Goal: Task Accomplishment & Management: Complete application form

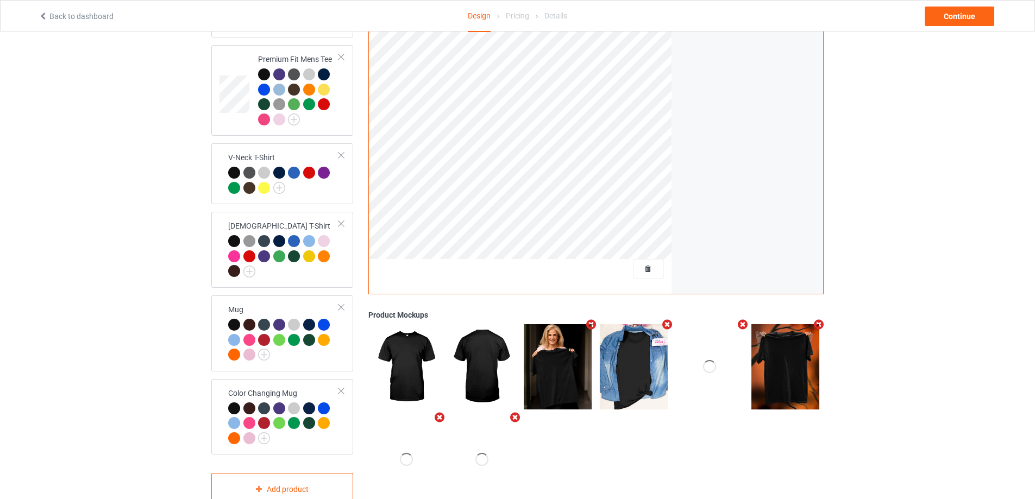
scroll to position [389, 0]
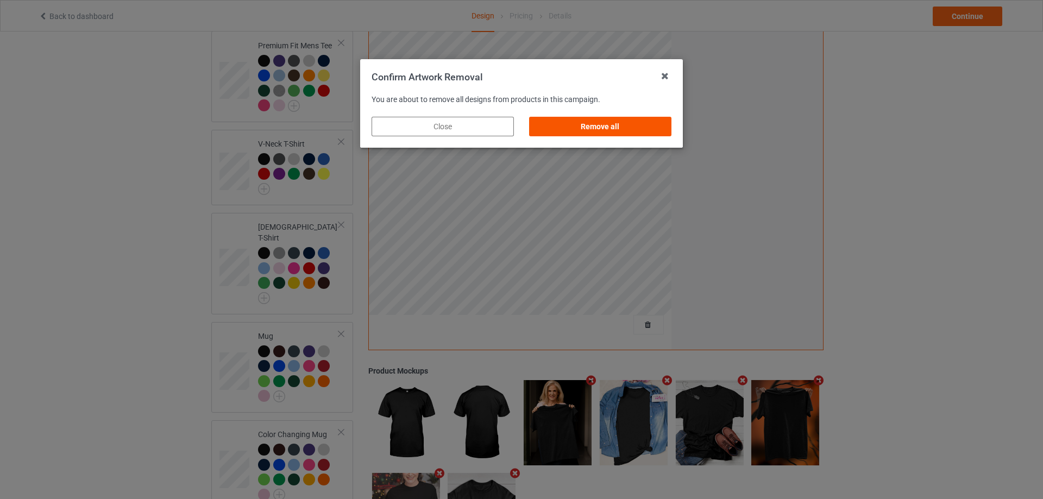
click at [606, 136] on div "Remove all" at bounding box center [600, 127] width 142 height 20
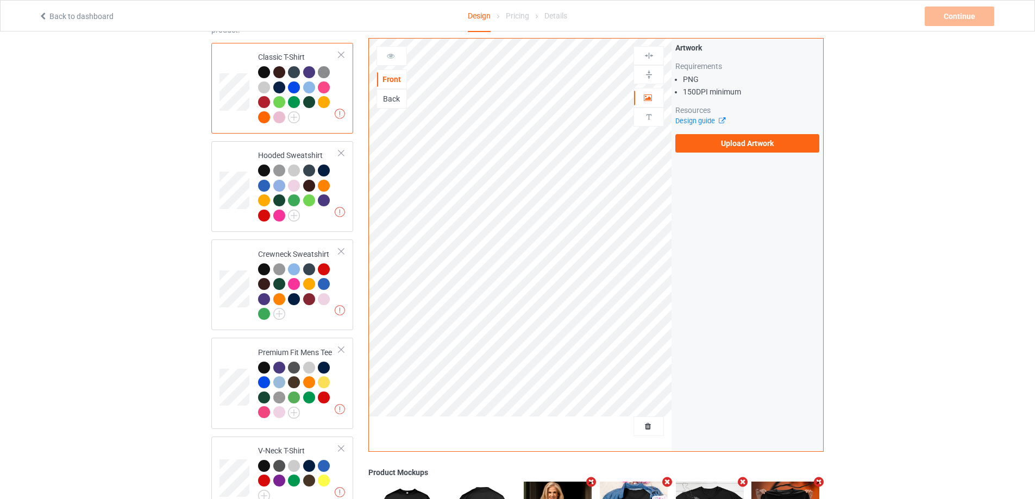
scroll to position [0, 0]
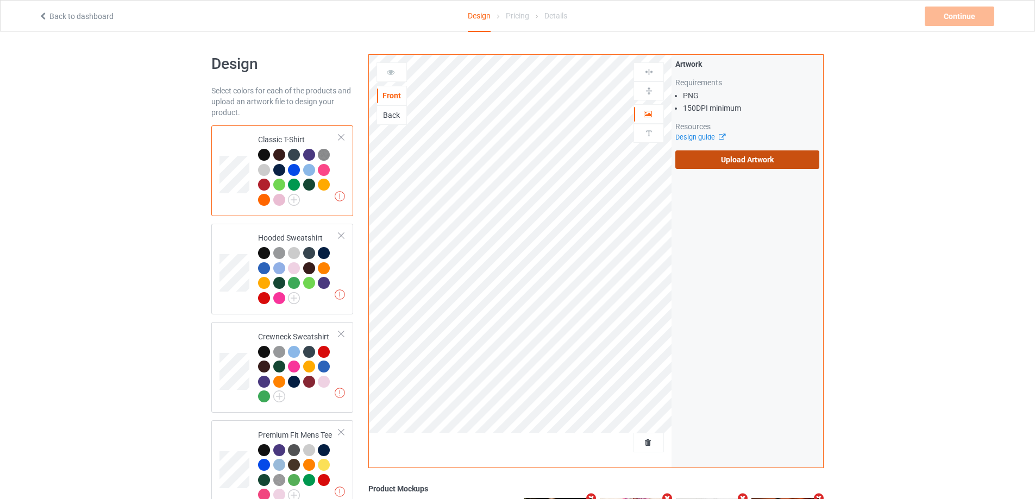
click at [732, 156] on label "Upload Artwork" at bounding box center [747, 159] width 144 height 18
click at [0, 0] on input "Upload Artwork" at bounding box center [0, 0] width 0 height 0
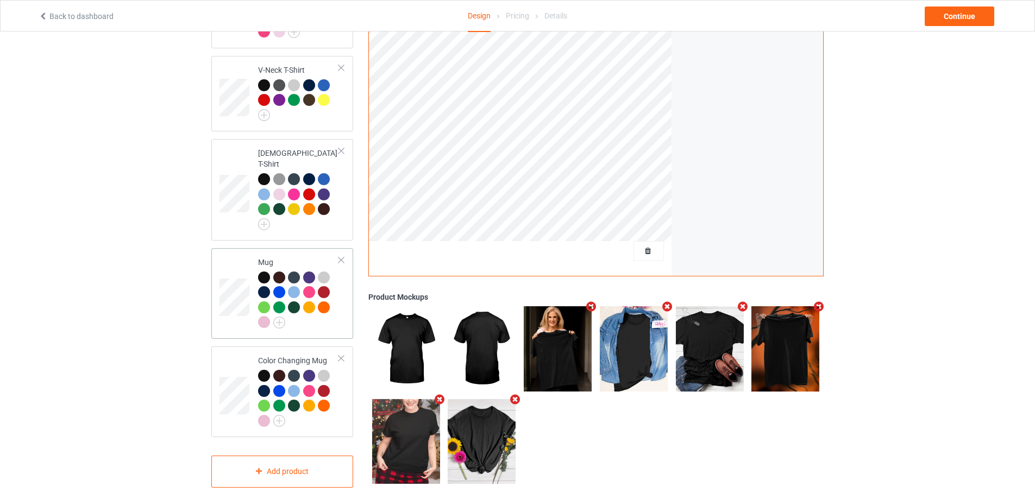
scroll to position [464, 0]
click at [296, 256] on div "Mug" at bounding box center [298, 291] width 81 height 71
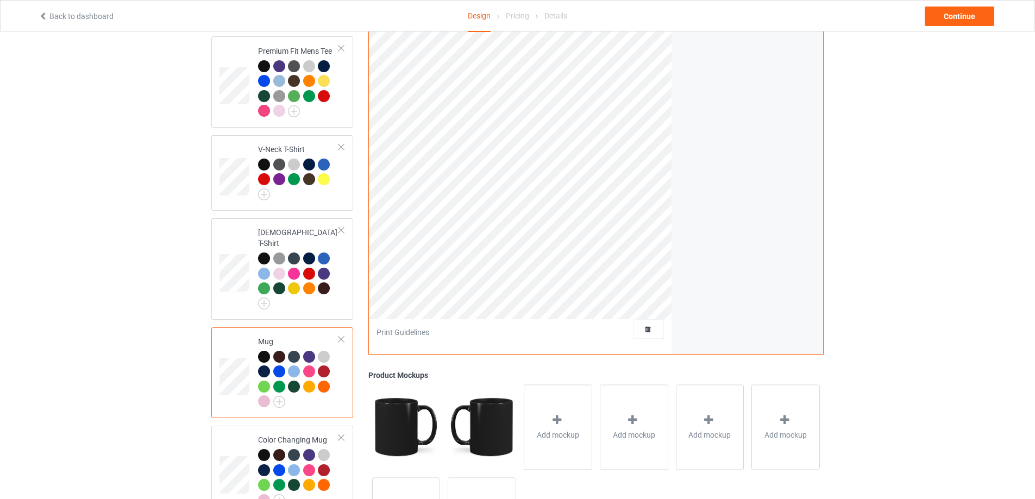
scroll to position [247, 0]
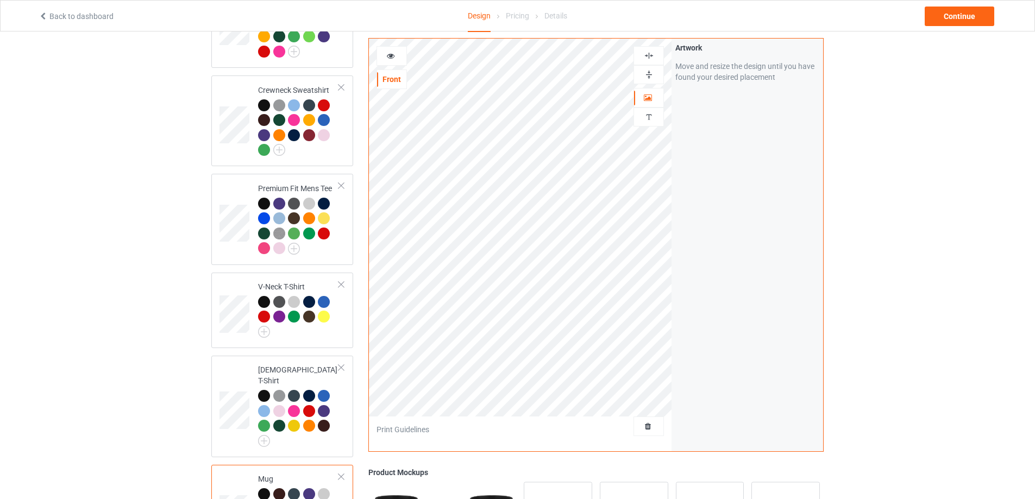
click at [648, 76] on img at bounding box center [649, 75] width 10 height 10
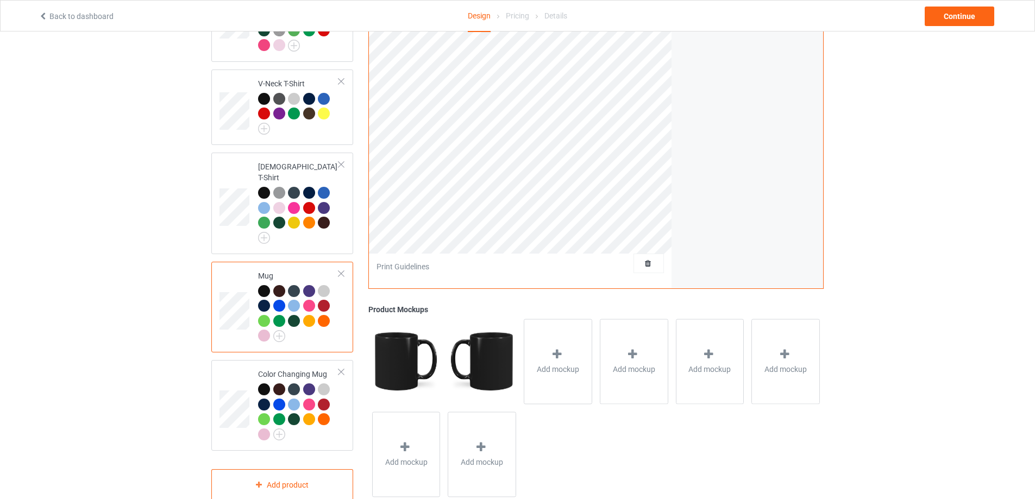
scroll to position [464, 0]
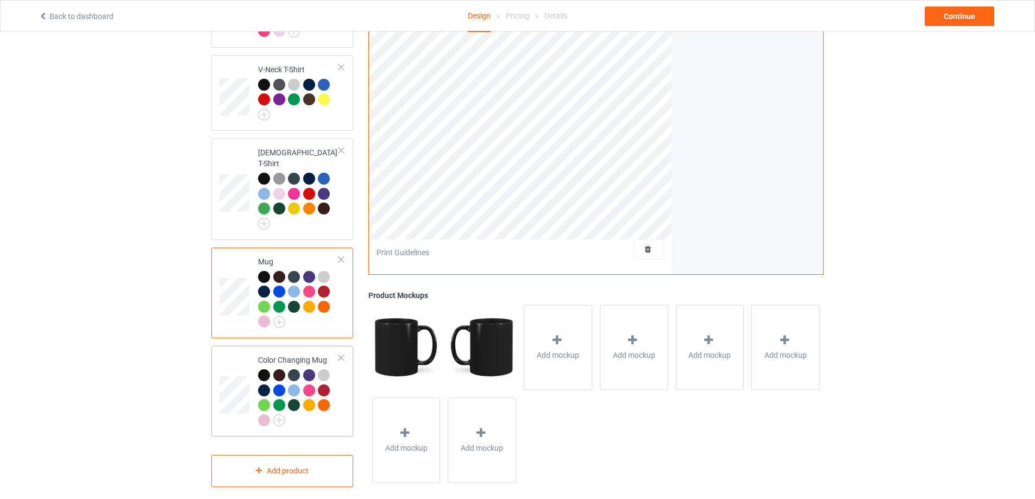
click at [234, 350] on td at bounding box center [235, 391] width 33 height 82
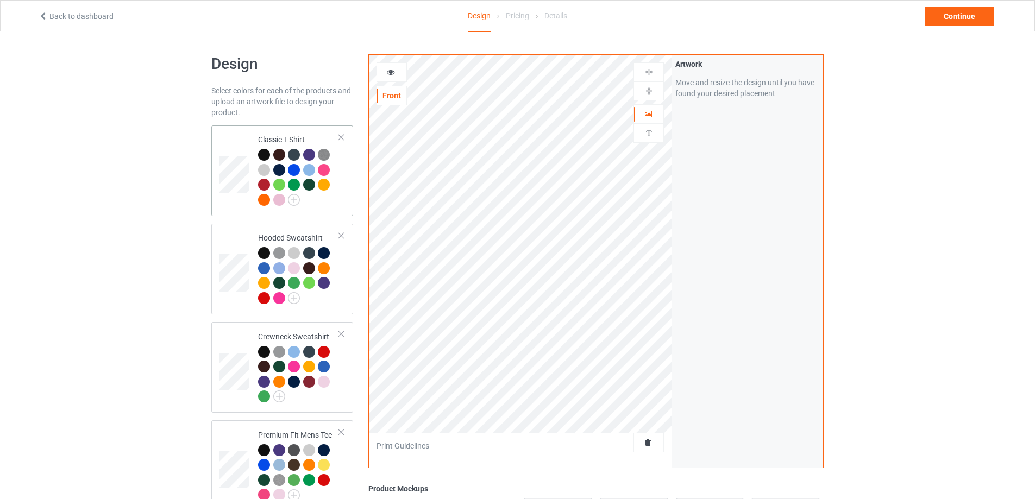
click at [235, 139] on td at bounding box center [235, 171] width 33 height 82
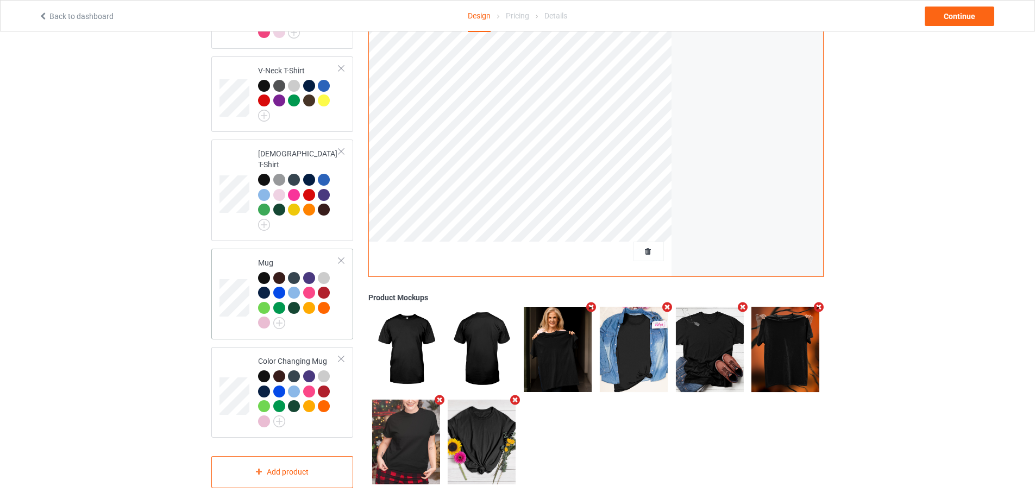
scroll to position [464, 0]
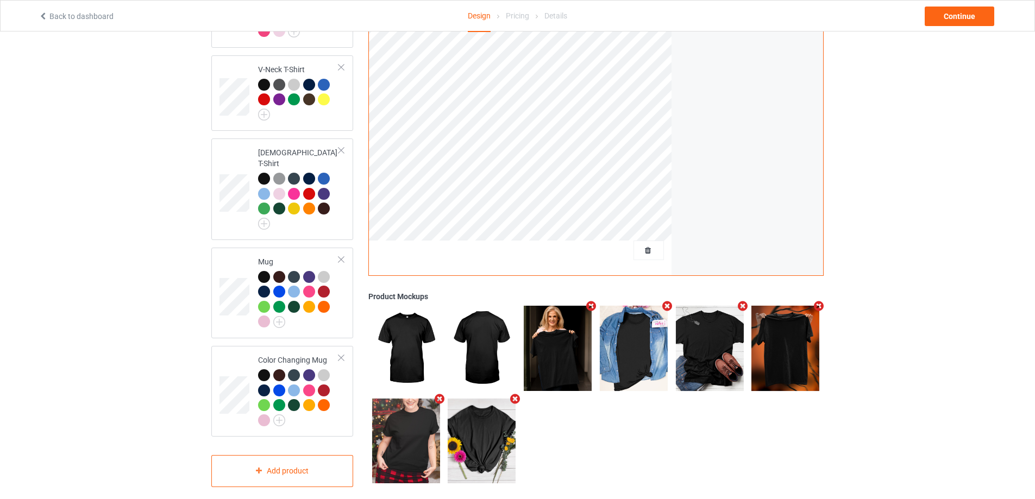
click at [666, 301] on icon "Remove mockup" at bounding box center [667, 306] width 14 height 11
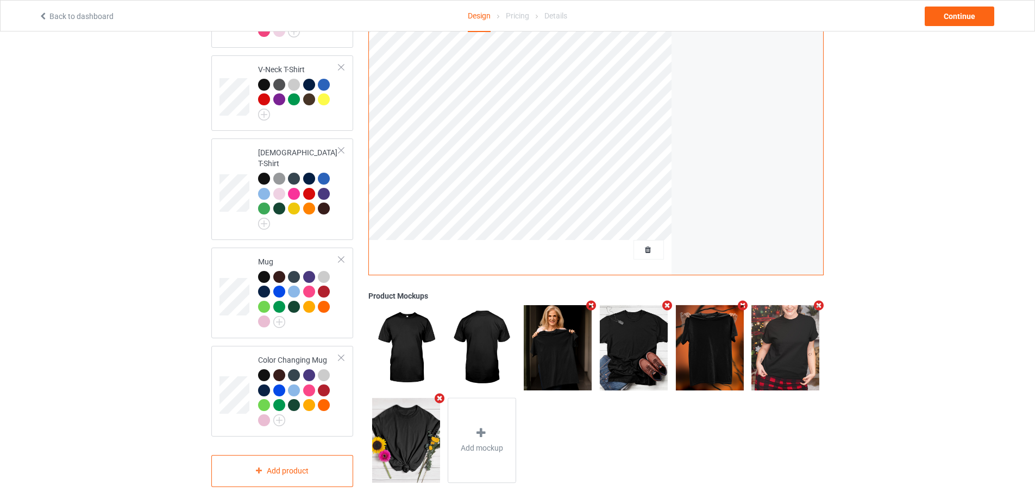
click at [586, 300] on icon "Remove mockup" at bounding box center [591, 305] width 14 height 11
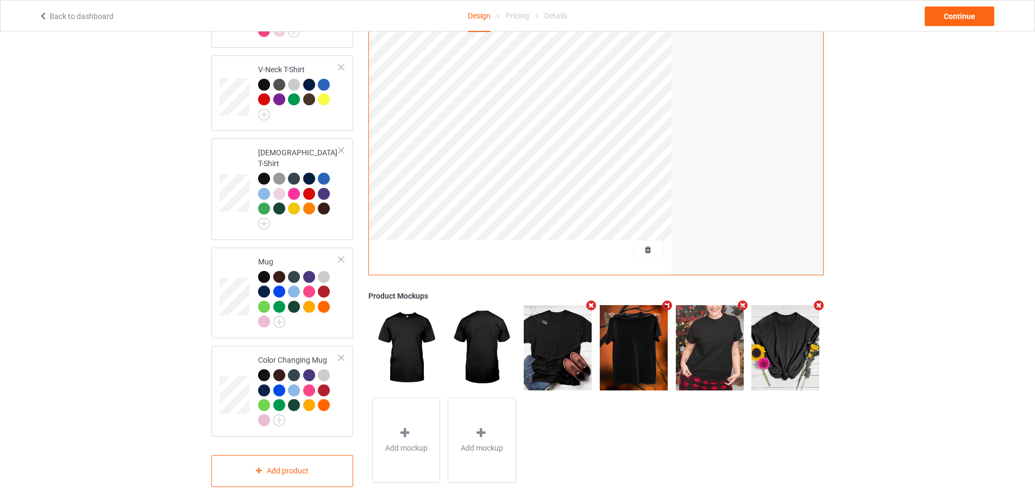
click at [817, 300] on icon "Remove mockup" at bounding box center [819, 305] width 14 height 11
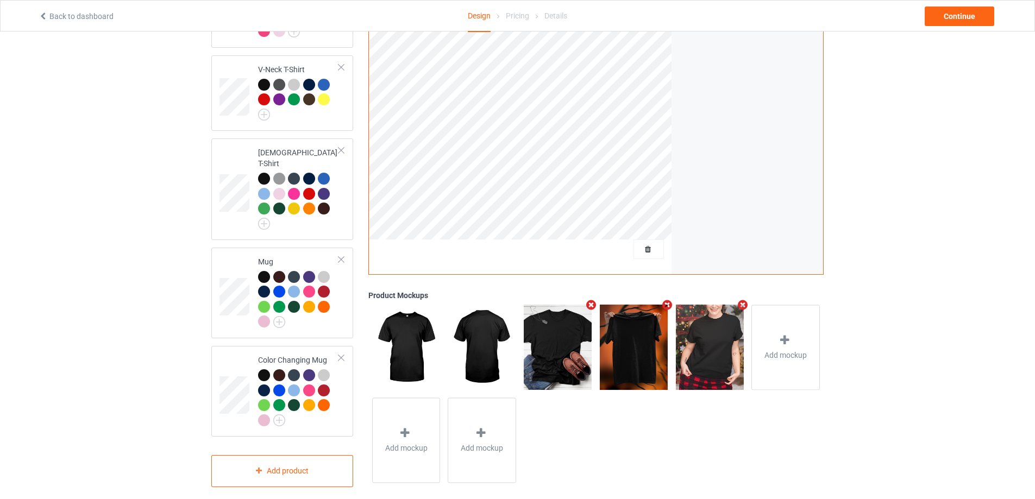
click at [589, 300] on icon "Remove mockup" at bounding box center [591, 305] width 14 height 11
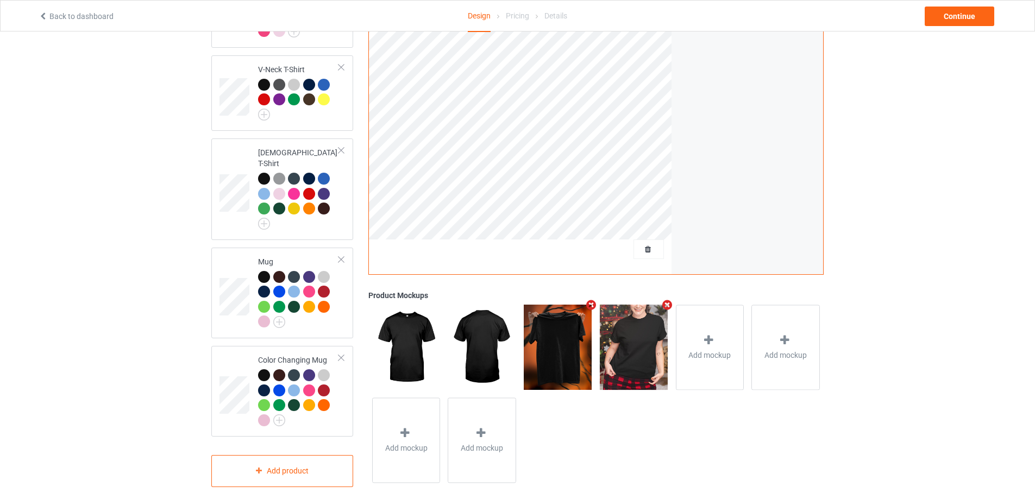
click at [665, 300] on icon "Remove mockup" at bounding box center [667, 305] width 14 height 11
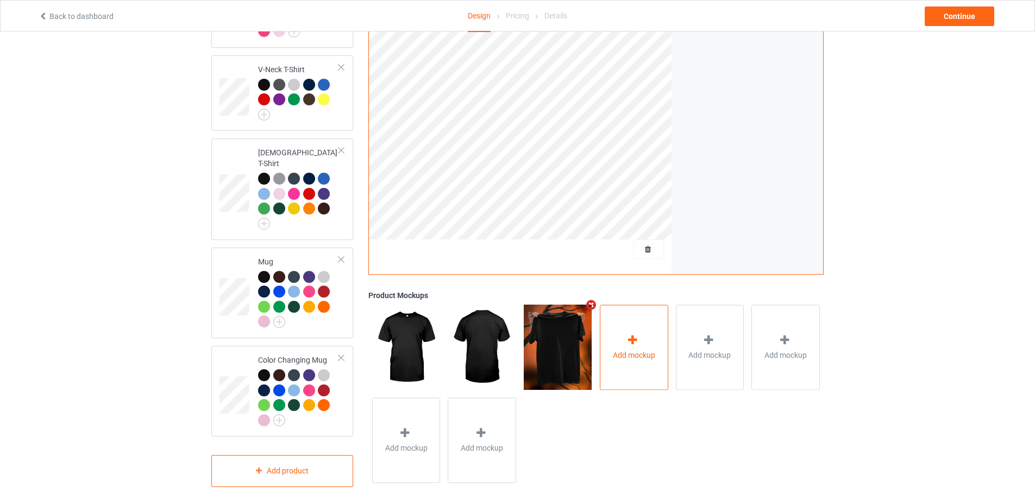
click at [630, 335] on icon at bounding box center [633, 340] width 14 height 11
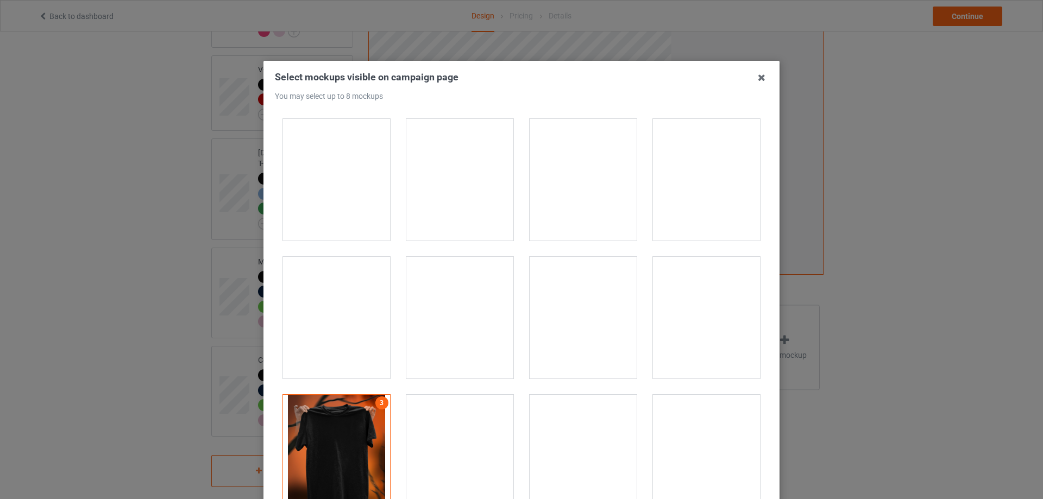
scroll to position [10701, 0]
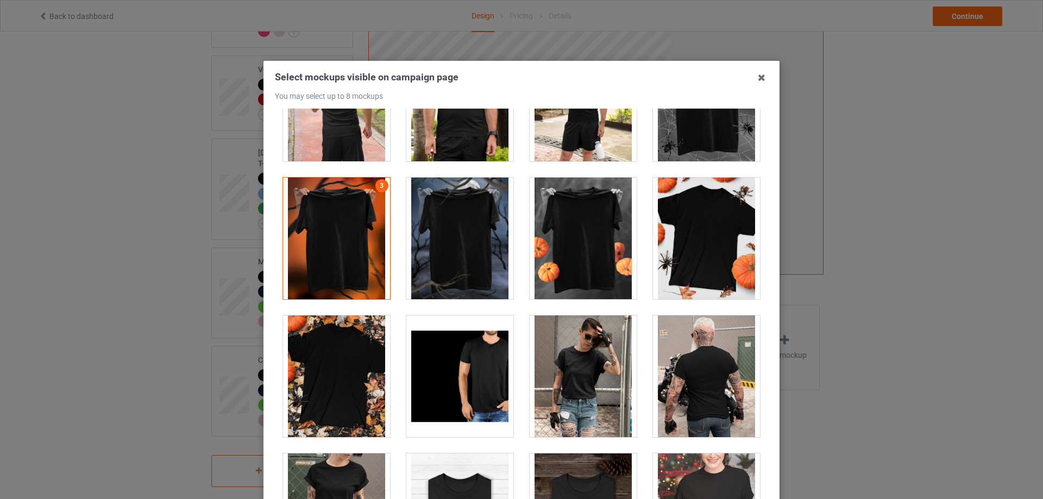
click at [676, 247] on div at bounding box center [706, 239] width 107 height 122
click at [364, 353] on div at bounding box center [336, 377] width 107 height 122
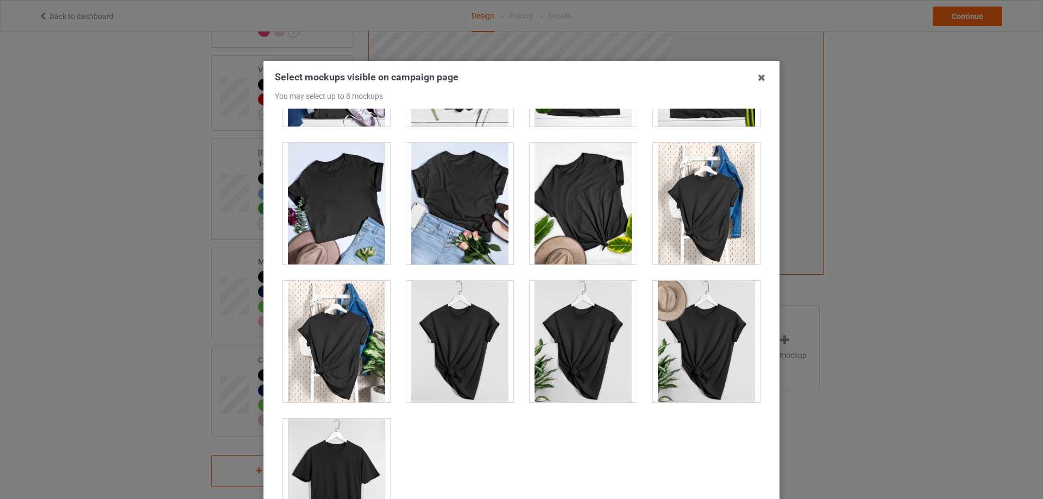
scroll to position [15468, 0]
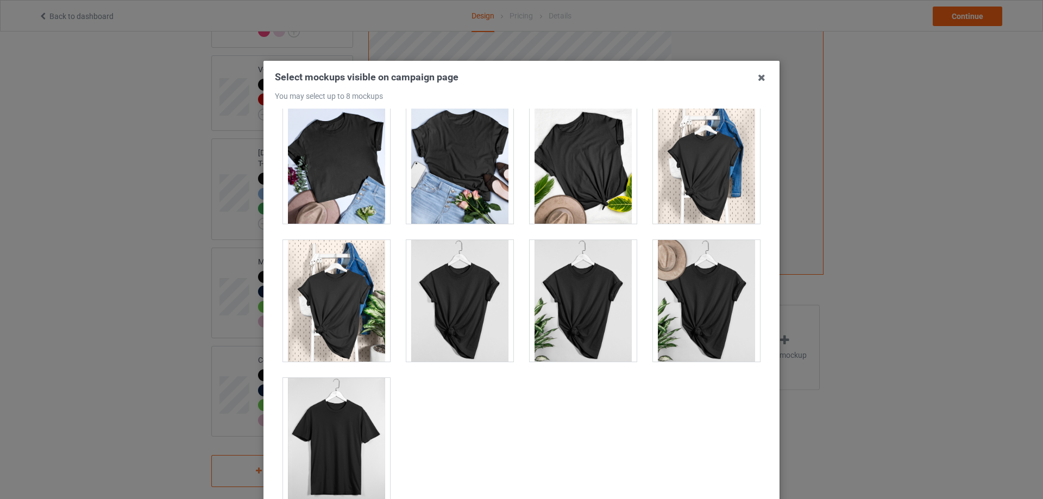
click at [340, 426] on div at bounding box center [336, 439] width 107 height 122
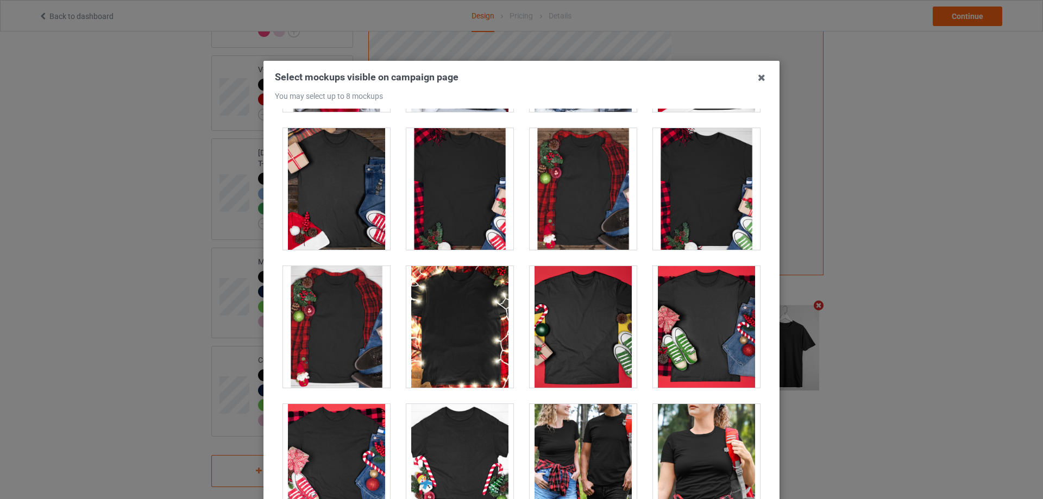
scroll to position [11611, 0]
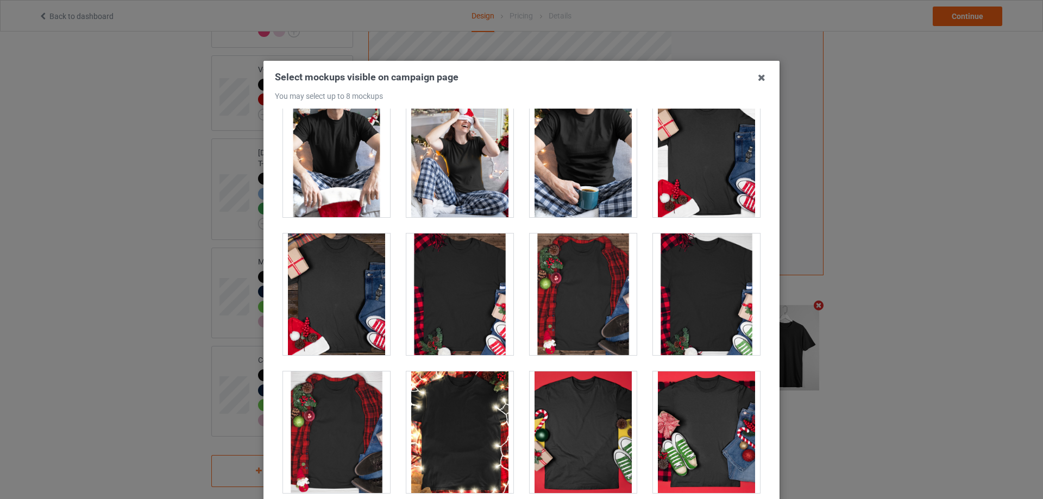
click at [585, 308] on div at bounding box center [583, 295] width 107 height 122
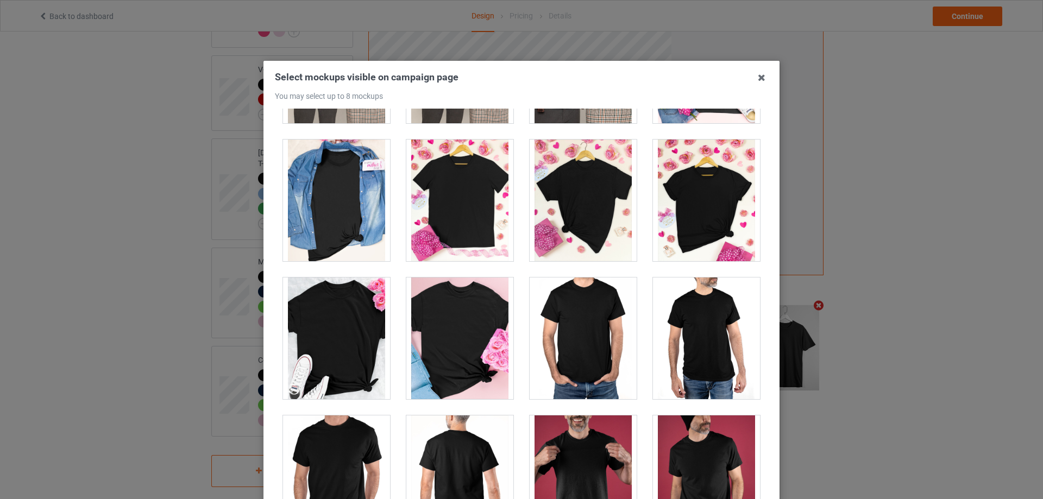
scroll to position [4386, 0]
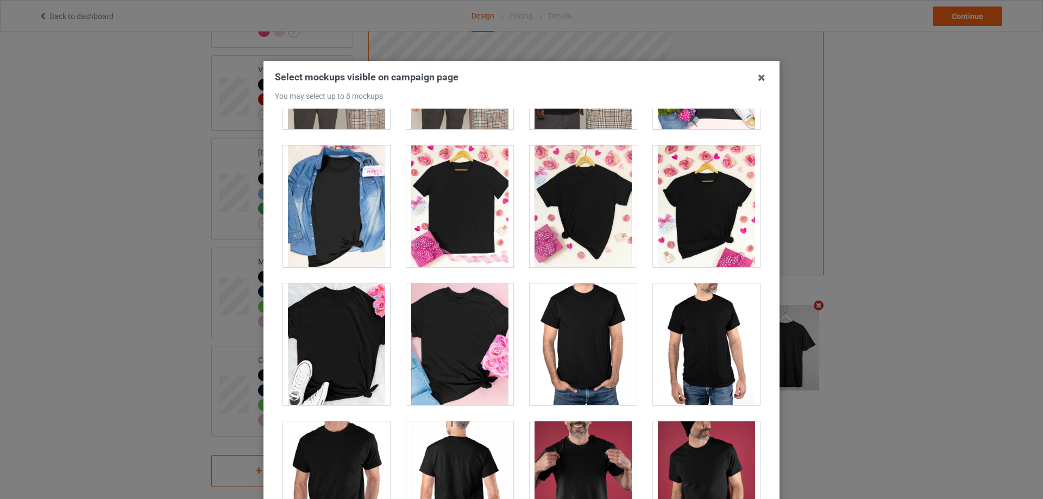
click at [476, 350] on div at bounding box center [459, 345] width 107 height 122
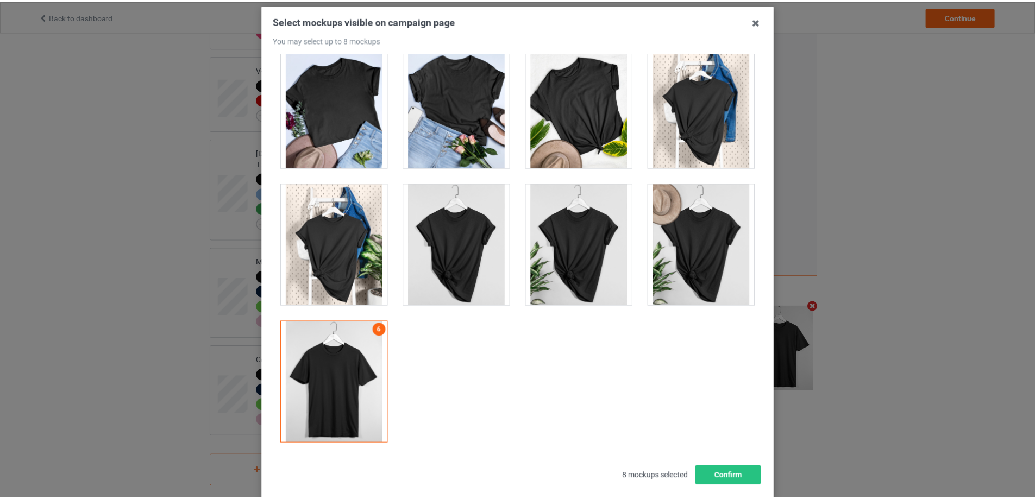
scroll to position [120, 0]
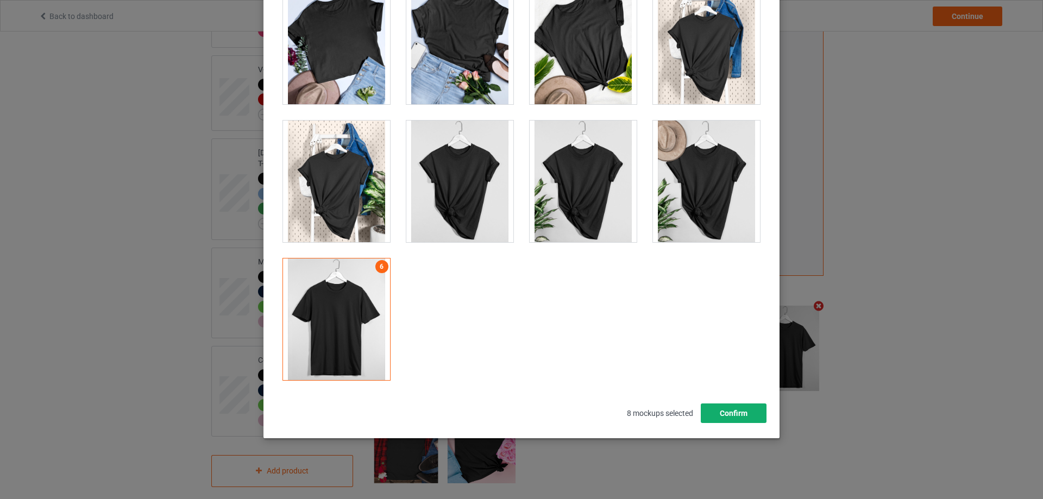
click at [728, 412] on button "Confirm" at bounding box center [734, 414] width 66 height 20
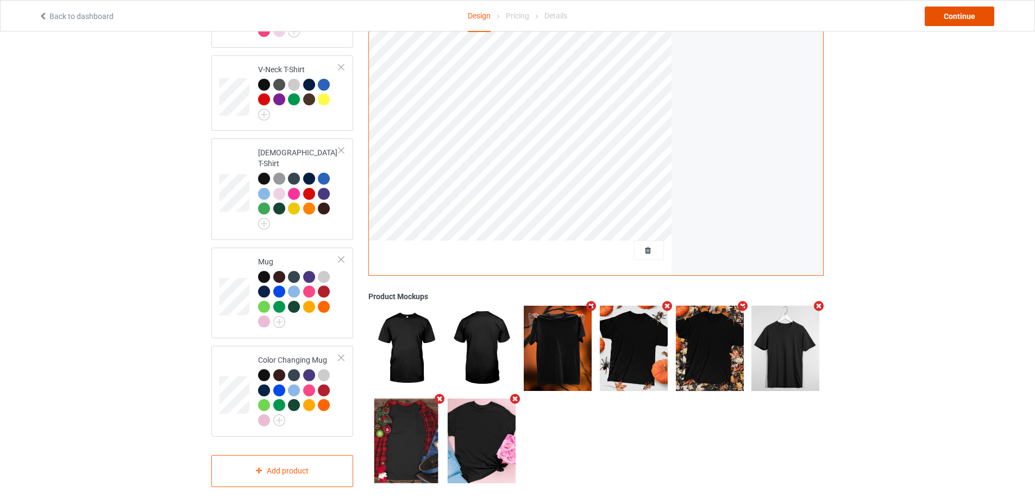
click at [961, 23] on div "Continue" at bounding box center [960, 17] width 70 height 20
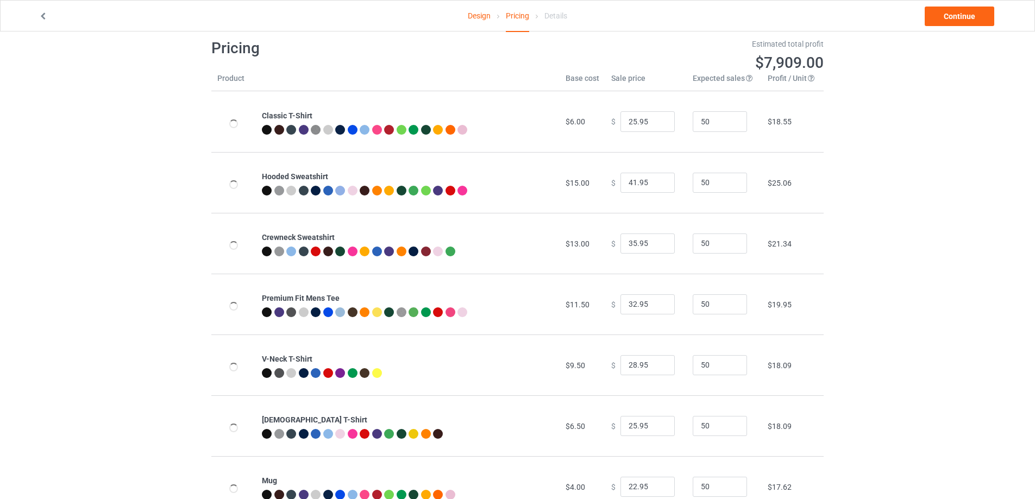
scroll to position [117, 0]
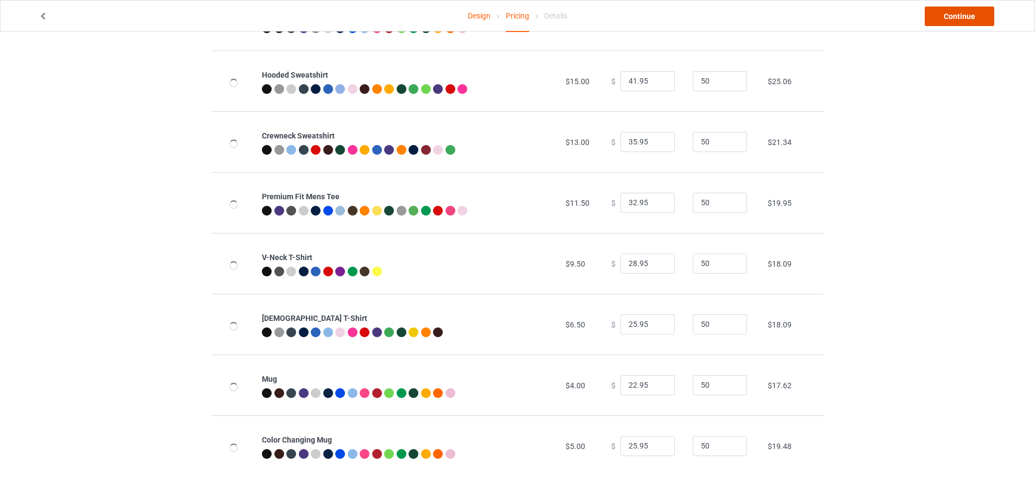
click at [963, 8] on link "Continue" at bounding box center [960, 17] width 70 height 20
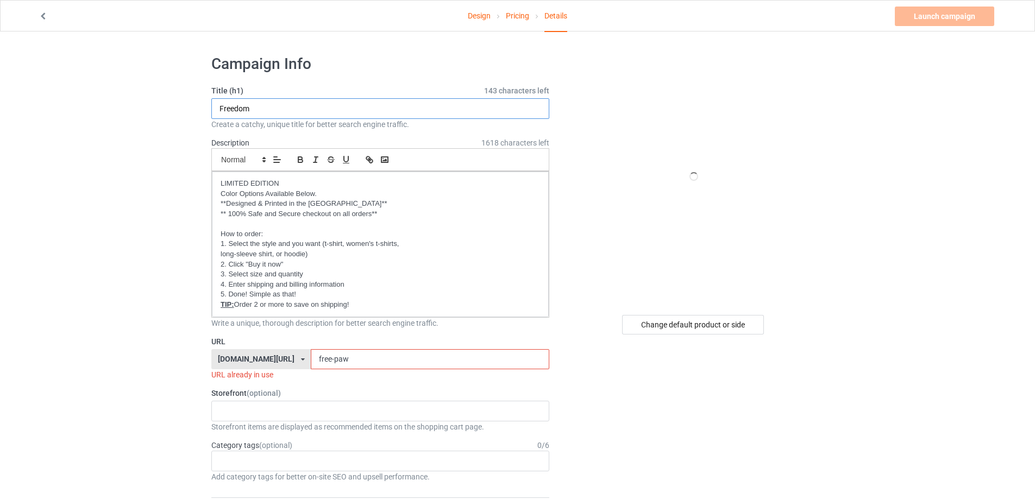
drag, startPoint x: 282, startPoint y: 108, endPoint x: 197, endPoint y: 107, distance: 85.3
type input "On a Dark"
drag, startPoint x: 334, startPoint y: 359, endPoint x: 314, endPoint y: 359, distance: 20.1
click at [314, 359] on input "free-paw" at bounding box center [430, 359] width 238 height 21
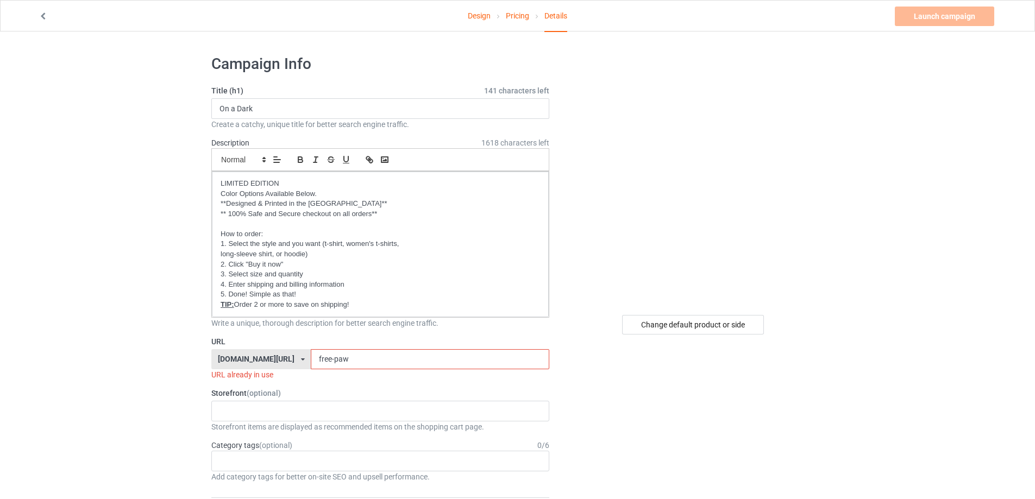
click at [311, 359] on input "free-paw" at bounding box center [430, 359] width 238 height 21
drag, startPoint x: 312, startPoint y: 360, endPoint x: 235, endPoint y: 360, distance: 76.6
click at [237, 360] on div "[DOMAIN_NAME][URL] [DOMAIN_NAME][URL] [DOMAIN_NAME][URL] [DOMAIN_NAME][URL] [DO…" at bounding box center [380, 359] width 338 height 21
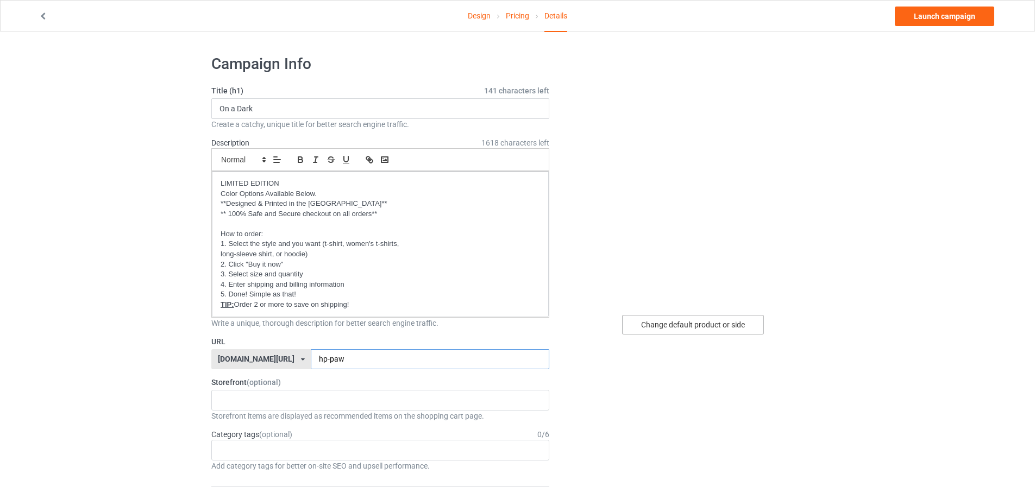
type input "hp-paw"
click at [697, 324] on div "Change default product or side" at bounding box center [693, 325] width 142 height 20
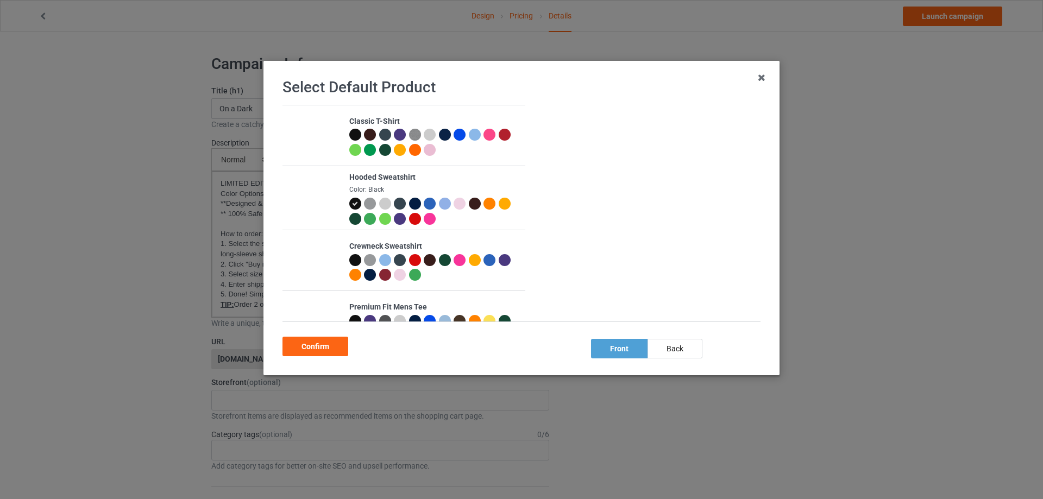
click at [412, 133] on img at bounding box center [415, 135] width 12 height 12
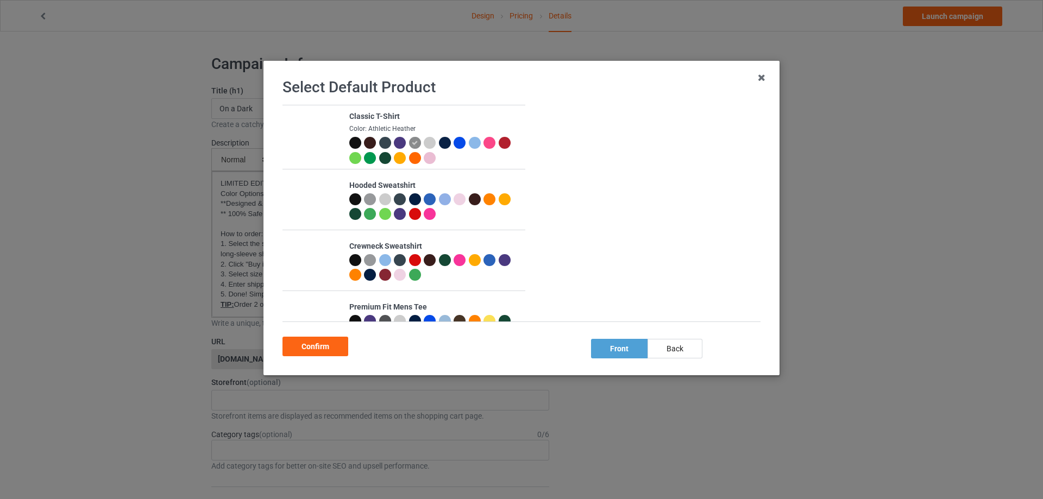
click at [370, 197] on div at bounding box center [370, 199] width 12 height 12
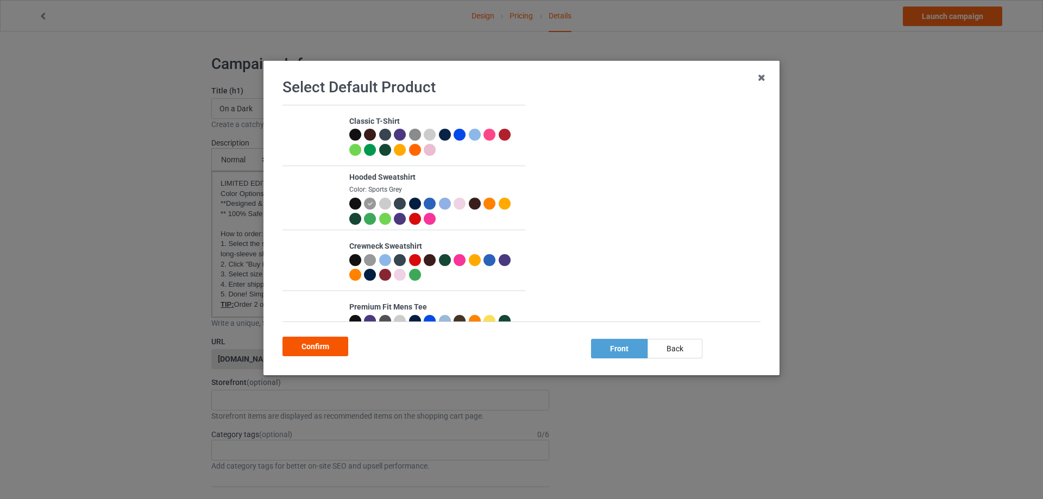
click at [323, 350] on div "Confirm" at bounding box center [315, 347] width 66 height 20
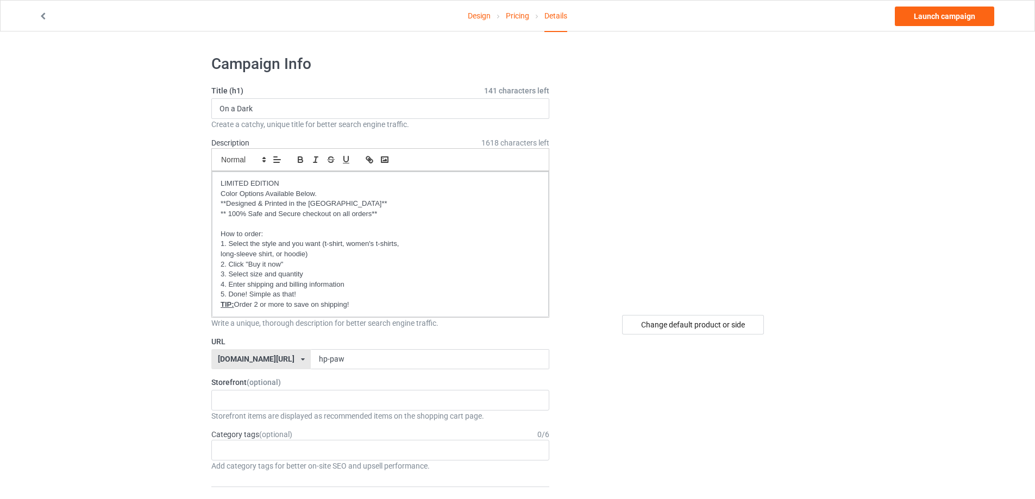
click at [487, 18] on link "Design" at bounding box center [479, 16] width 23 height 30
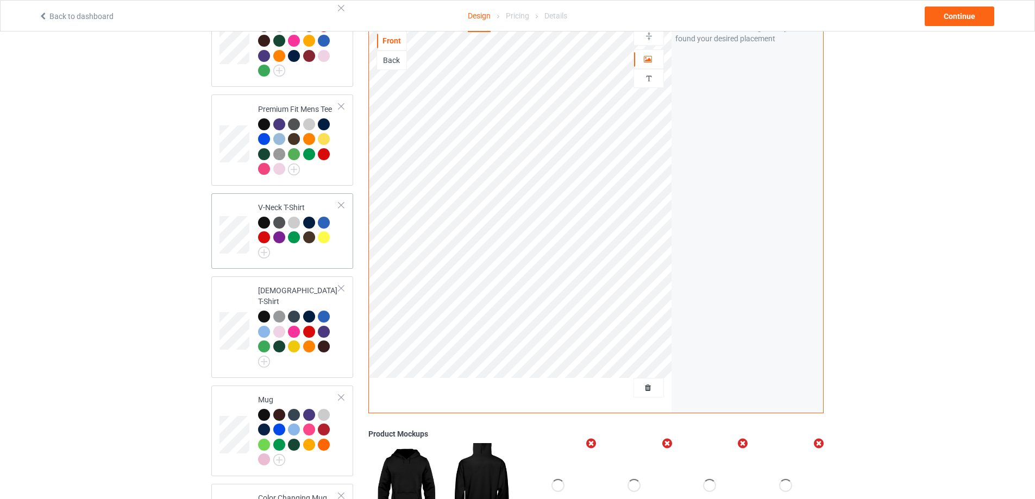
scroll to position [464, 0]
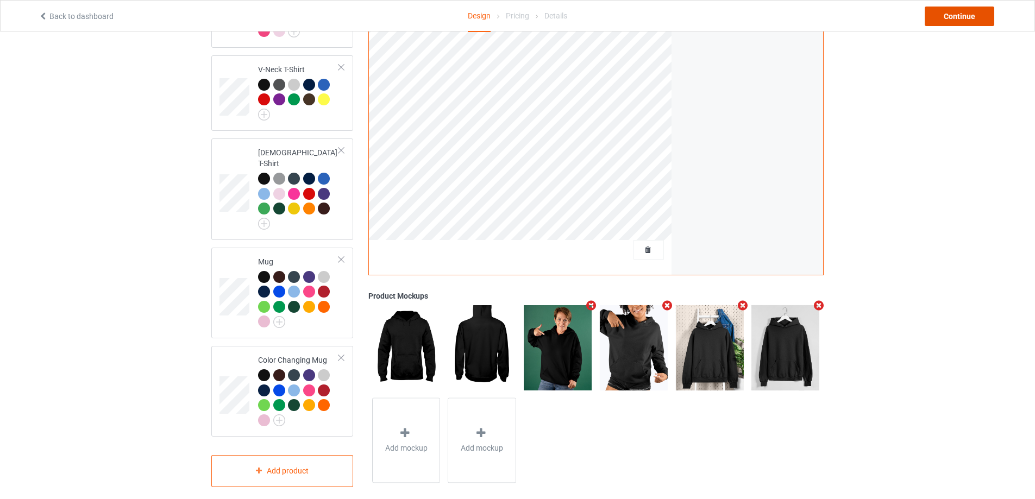
click at [940, 15] on div "Continue" at bounding box center [960, 17] width 70 height 20
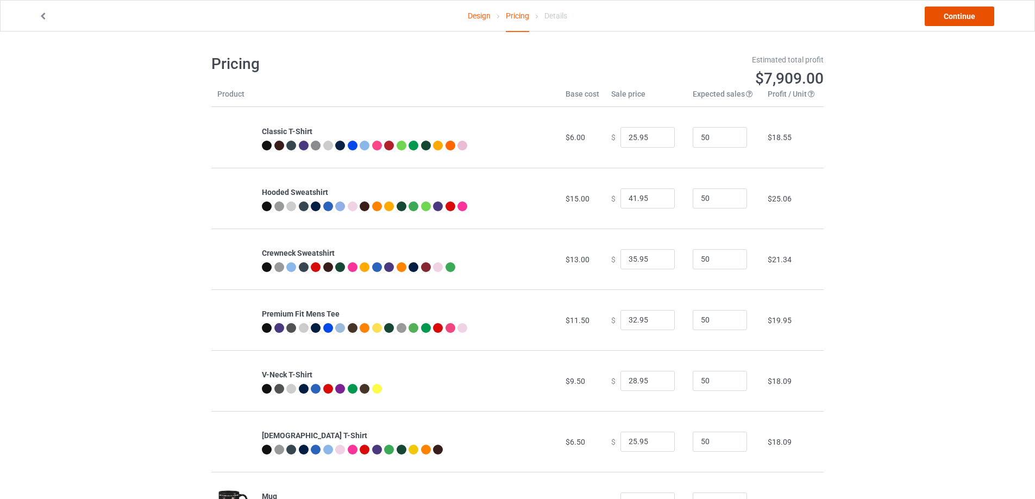
click at [941, 18] on link "Continue" at bounding box center [960, 17] width 70 height 20
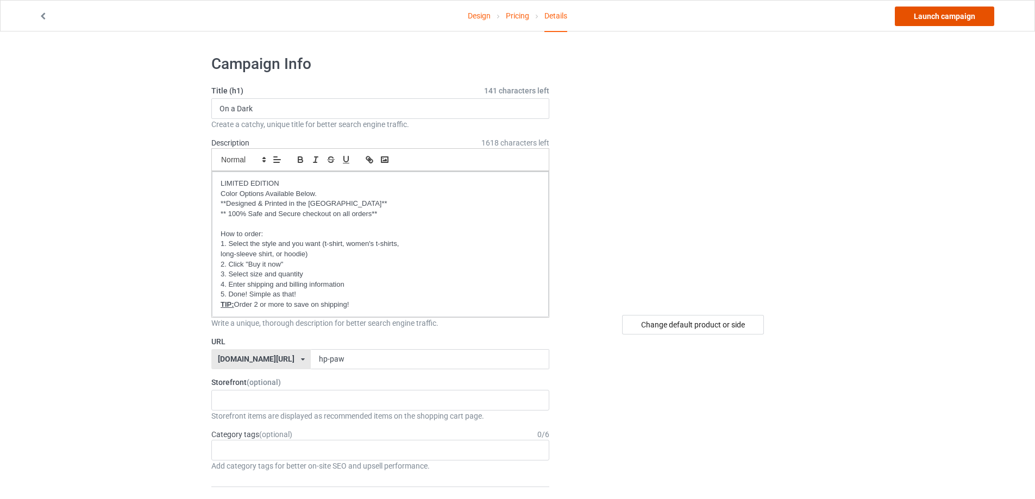
click at [941, 18] on link "Launch campaign" at bounding box center [944, 17] width 99 height 20
